Goal: Information Seeking & Learning: Learn about a topic

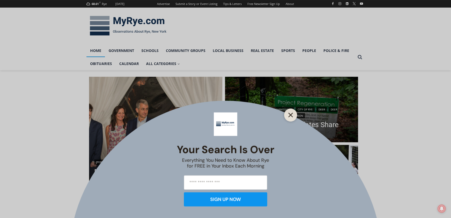
click at [289, 115] on icon "Close" at bounding box center [290, 114] width 5 height 5
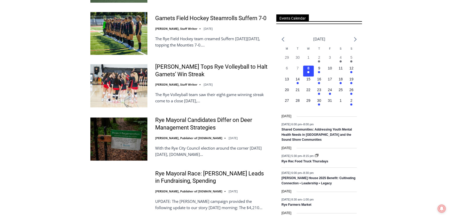
scroll to position [361, 0]
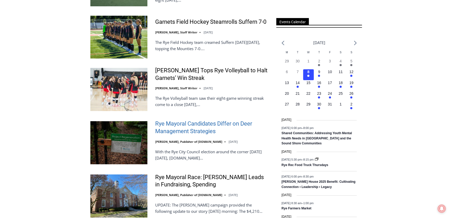
click at [178, 131] on link "Rye Mayoral Candidates Differ on Deer Management Strategies" at bounding box center [212, 127] width 114 height 15
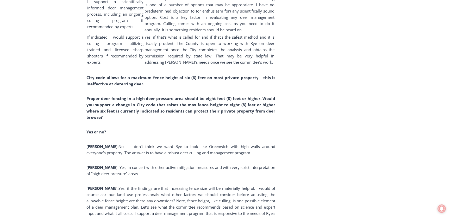
scroll to position [647, 0]
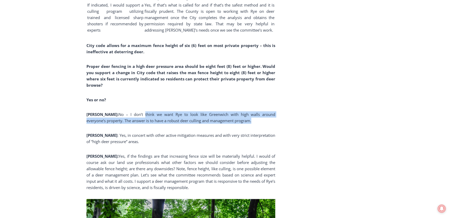
drag, startPoint x: 134, startPoint y: 119, endPoint x: 233, endPoint y: 127, distance: 100.2
click at [233, 123] on span "No – I don’t think we want Rye to look like Greenwich with high walls around ev…" at bounding box center [180, 116] width 189 height 11
click at [177, 123] on span "No – I don’t think we want Rye to look like Greenwich with high walls around ev…" at bounding box center [180, 116] width 189 height 11
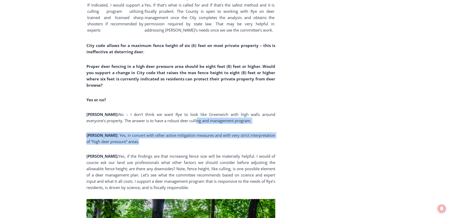
drag, startPoint x: 177, startPoint y: 125, endPoint x: 183, endPoint y: 147, distance: 23.1
click at [183, 147] on div "(PHOTO: The [GEOGRAPHIC_DATA] maintains two fenced deer exclosure areas to keep…" at bounding box center [180, 70] width 189 height 1163
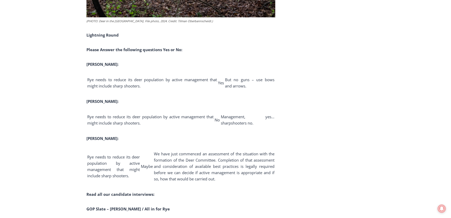
scroll to position [985, 0]
